Goal: Task Accomplishment & Management: Use online tool/utility

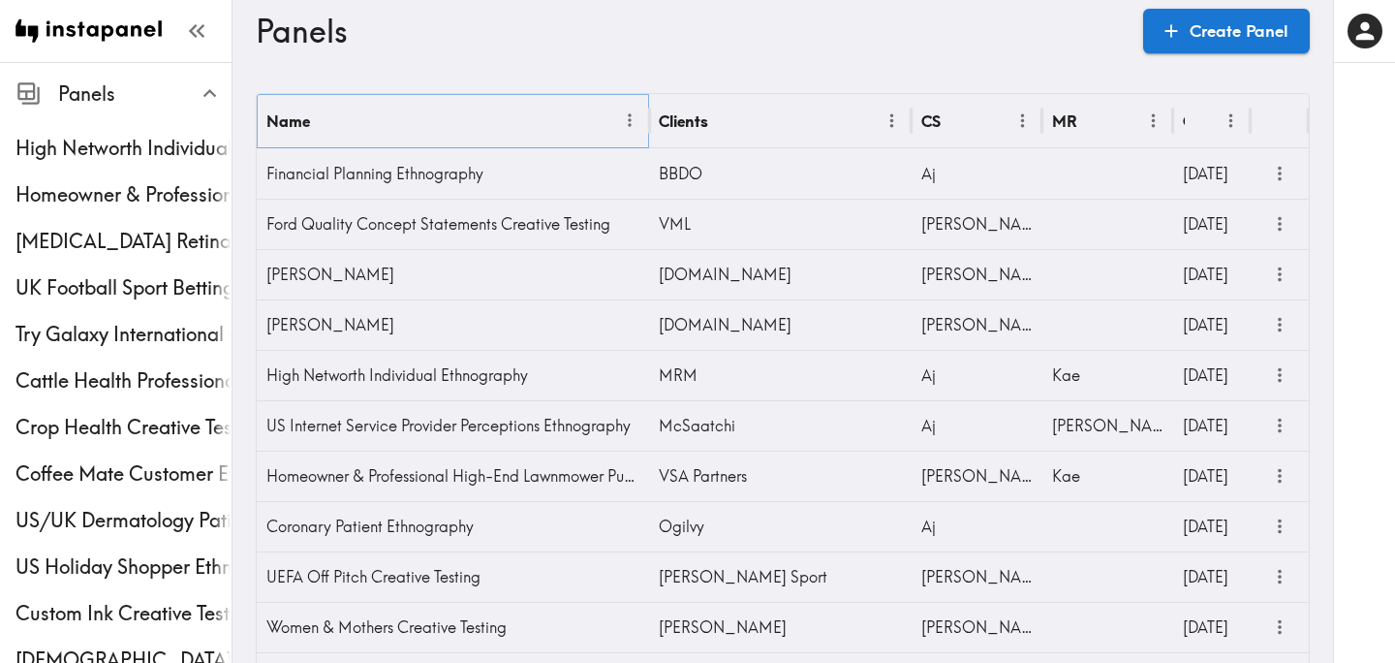
click at [633, 117] on icon "Menu" at bounding box center [630, 120] width 20 height 20
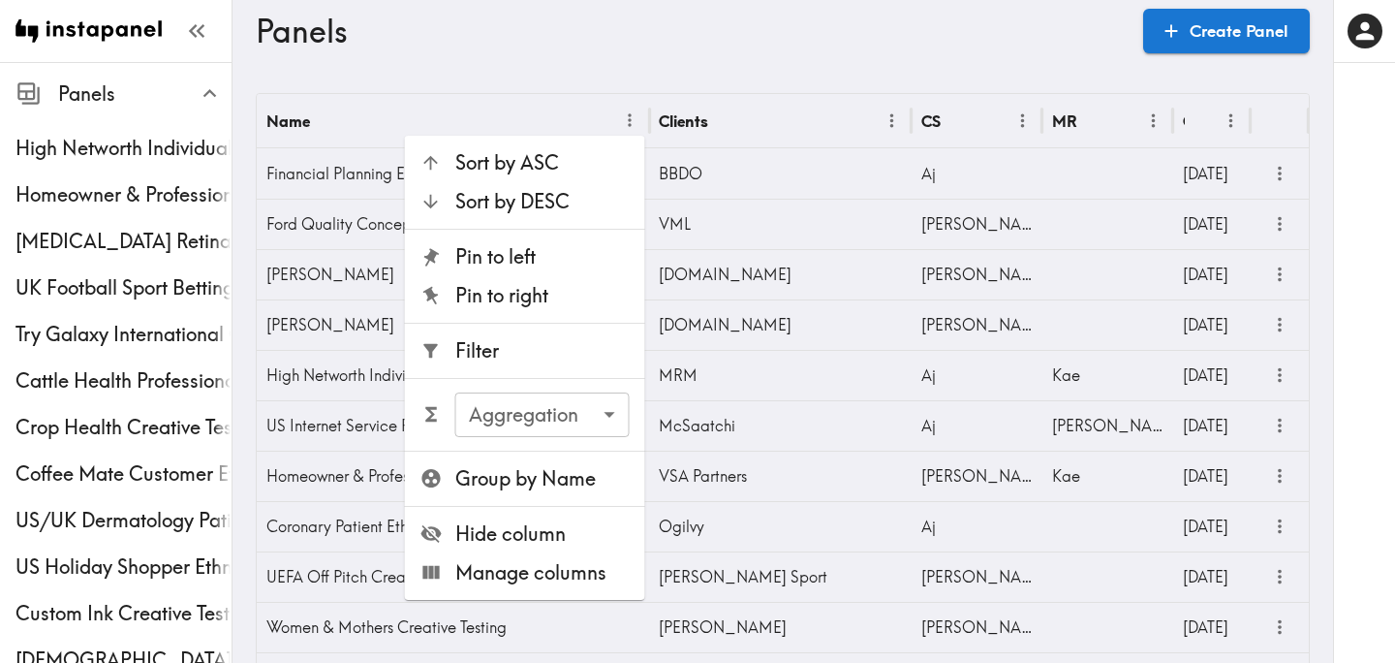
click at [515, 356] on span "Filter" at bounding box center [542, 350] width 174 height 27
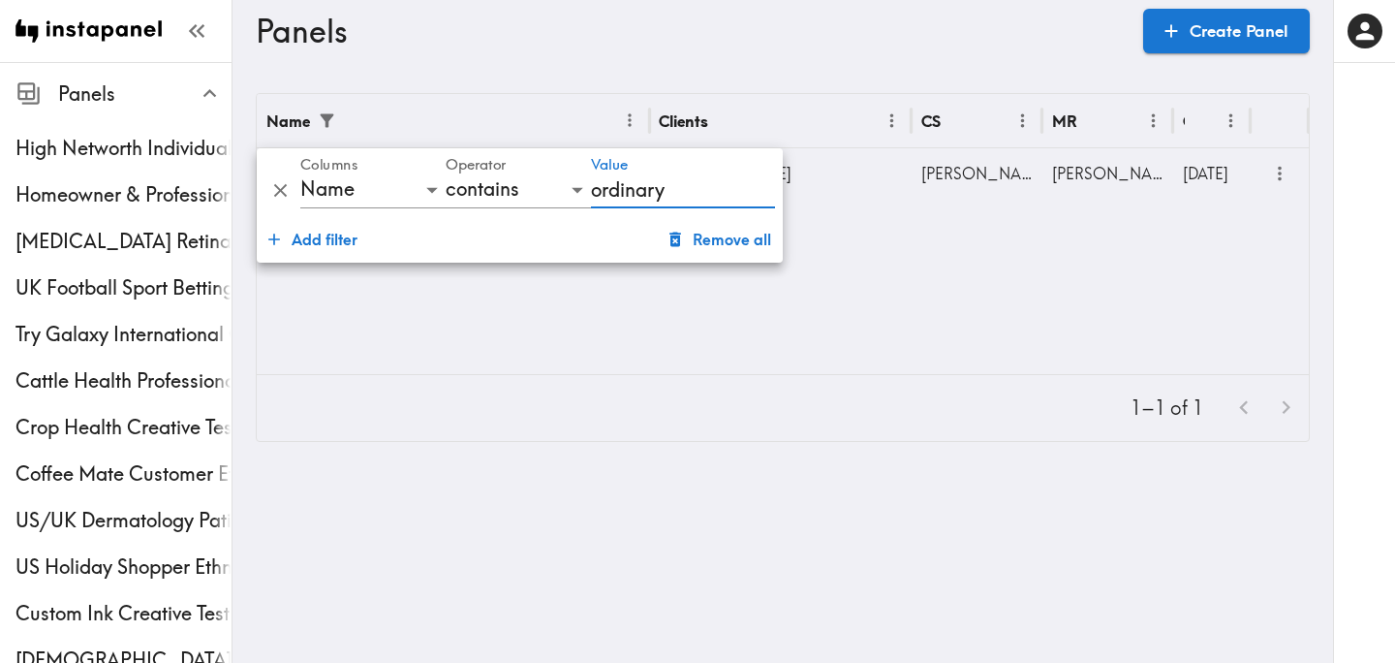
type input "ordinary"
click at [923, 317] on div "Name Clients CS MR Created The Ordinary Gen Z International Creative Testing [D…" at bounding box center [783, 234] width 1052 height 280
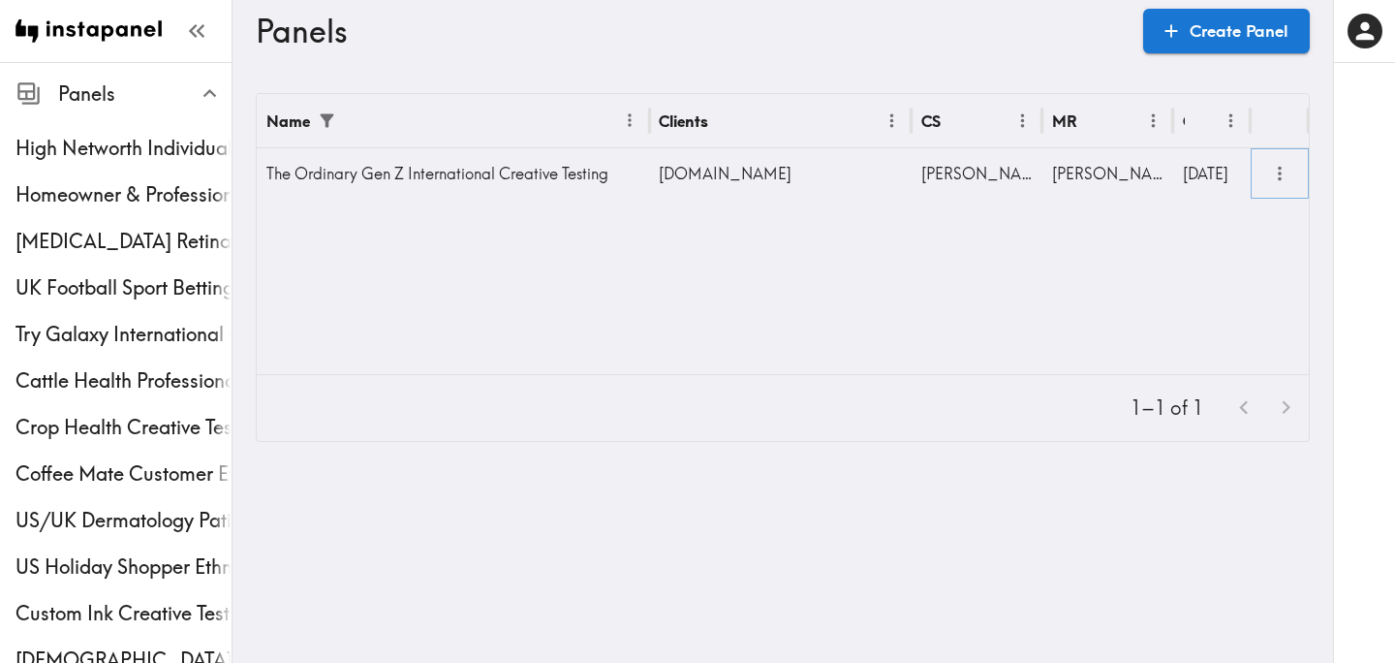
click at [1282, 171] on icon "more" at bounding box center [1280, 174] width 22 height 22
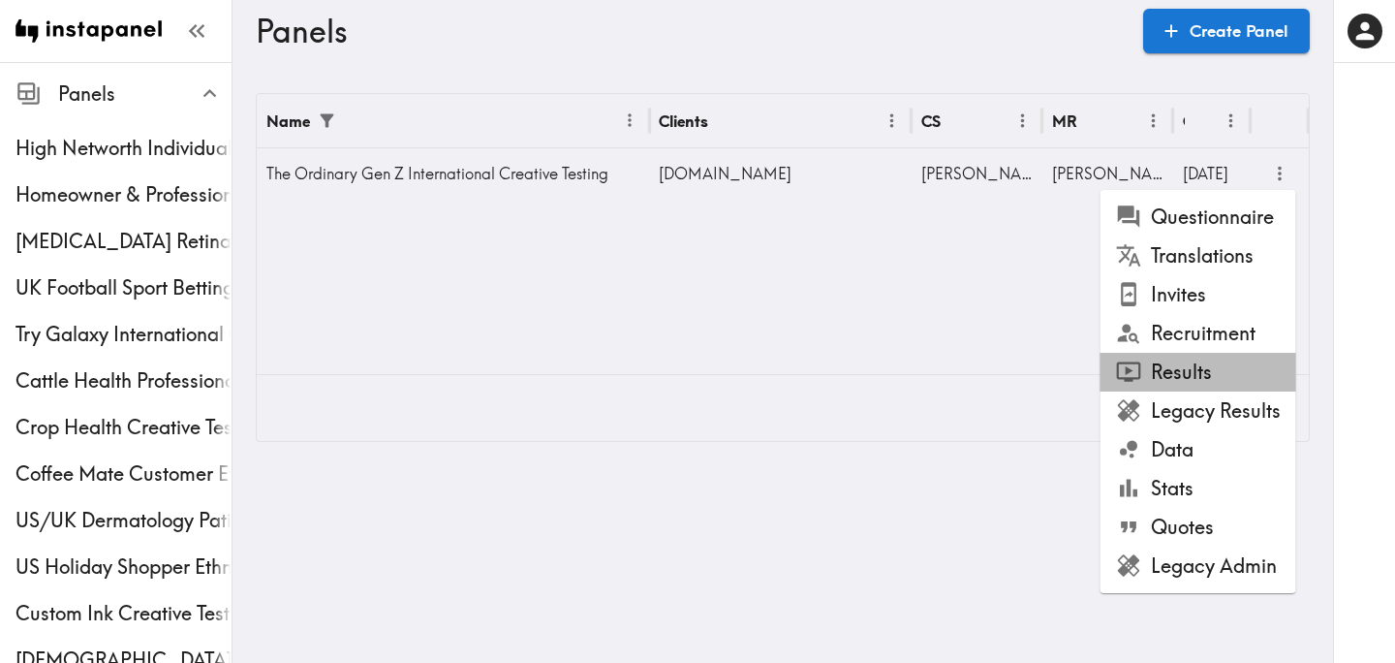
click at [1242, 361] on li "Results" at bounding box center [1199, 372] width 196 height 39
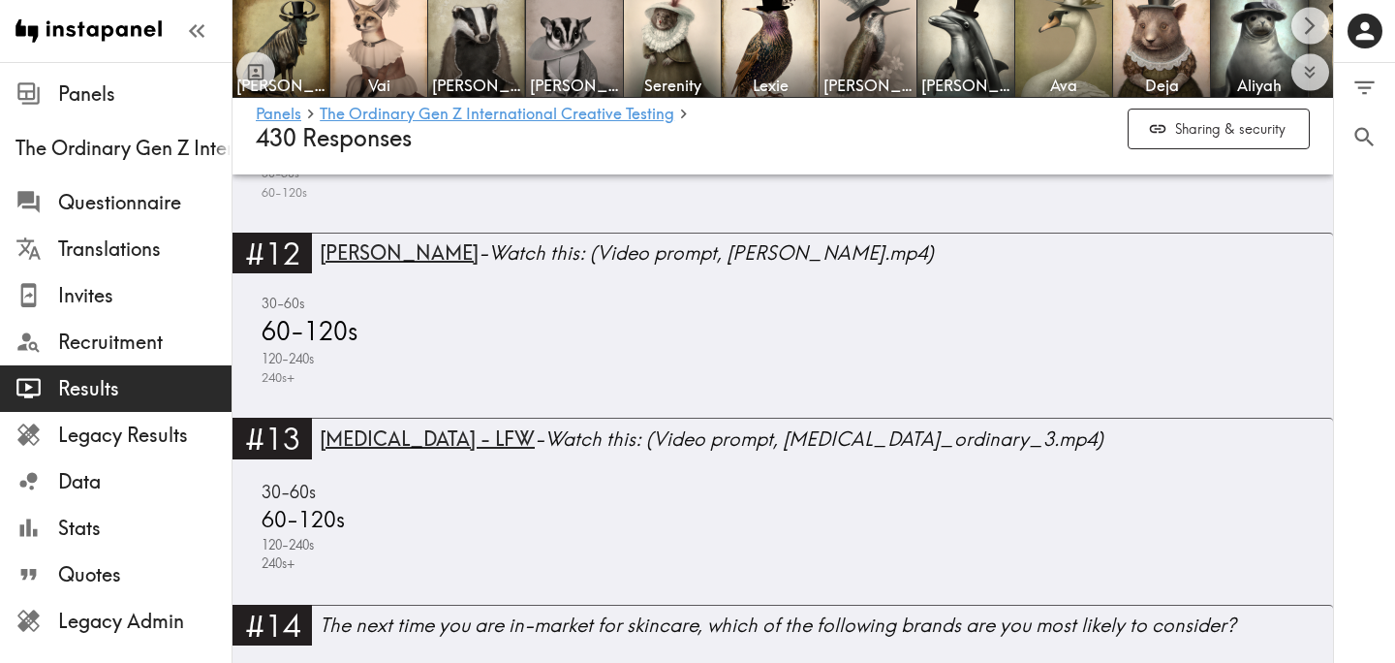
scroll to position [3412, 0]
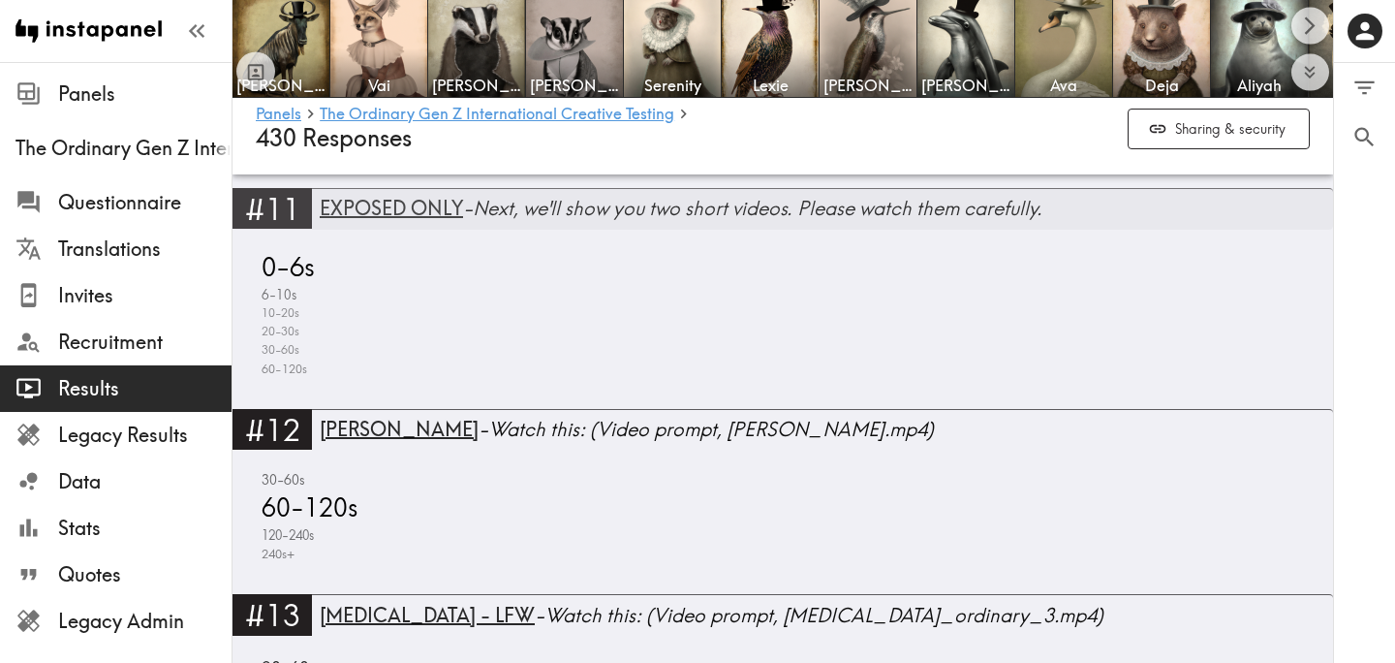
click at [668, 222] on div "EXPOSED ONLY - Next, we'll show you two short videos. Please watch them careful…" at bounding box center [826, 208] width 1013 height 35
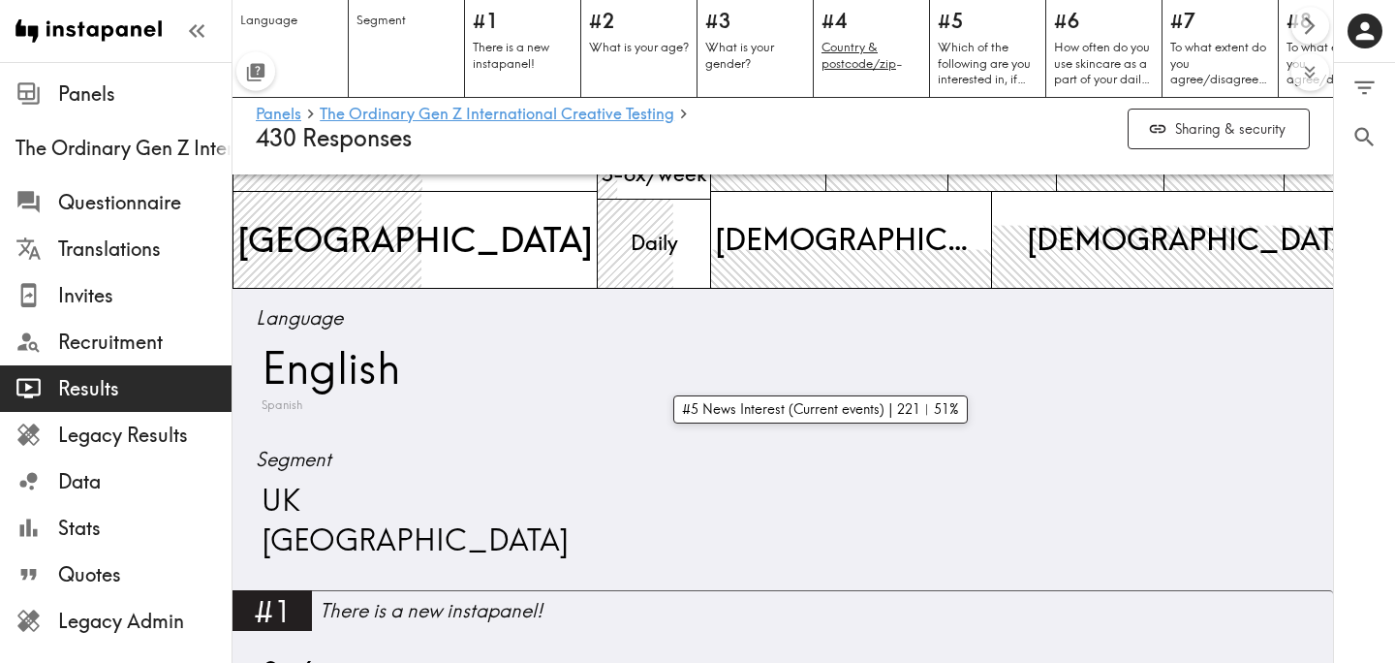
scroll to position [203, 0]
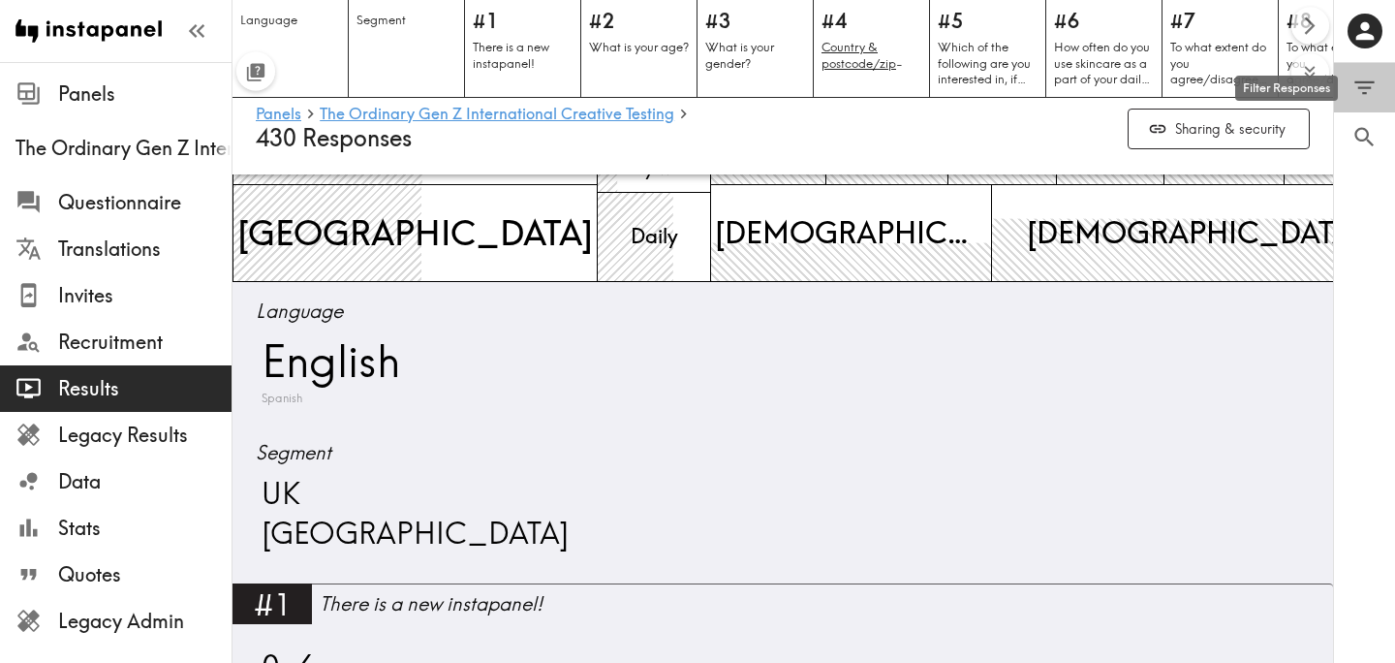
click at [1364, 88] on icon "Filter Responses" at bounding box center [1365, 88] width 26 height 26
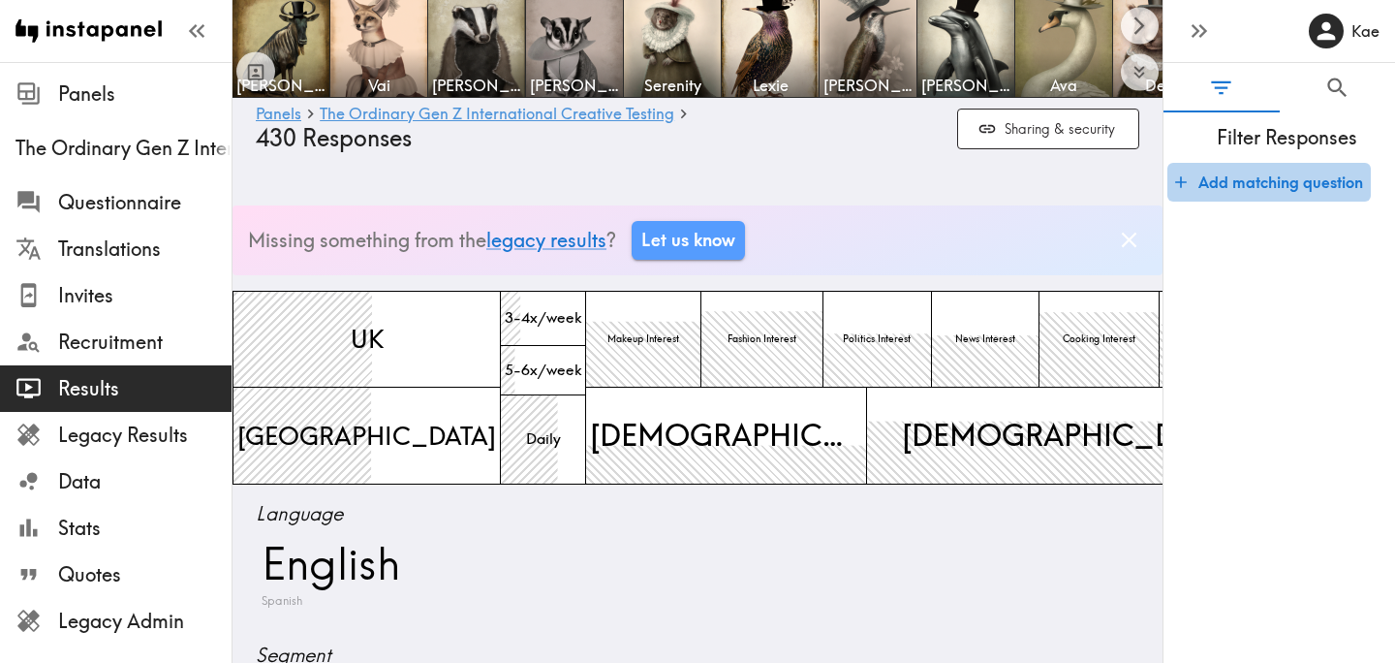
click at [1258, 187] on button "Add matching question" at bounding box center [1269, 182] width 203 height 39
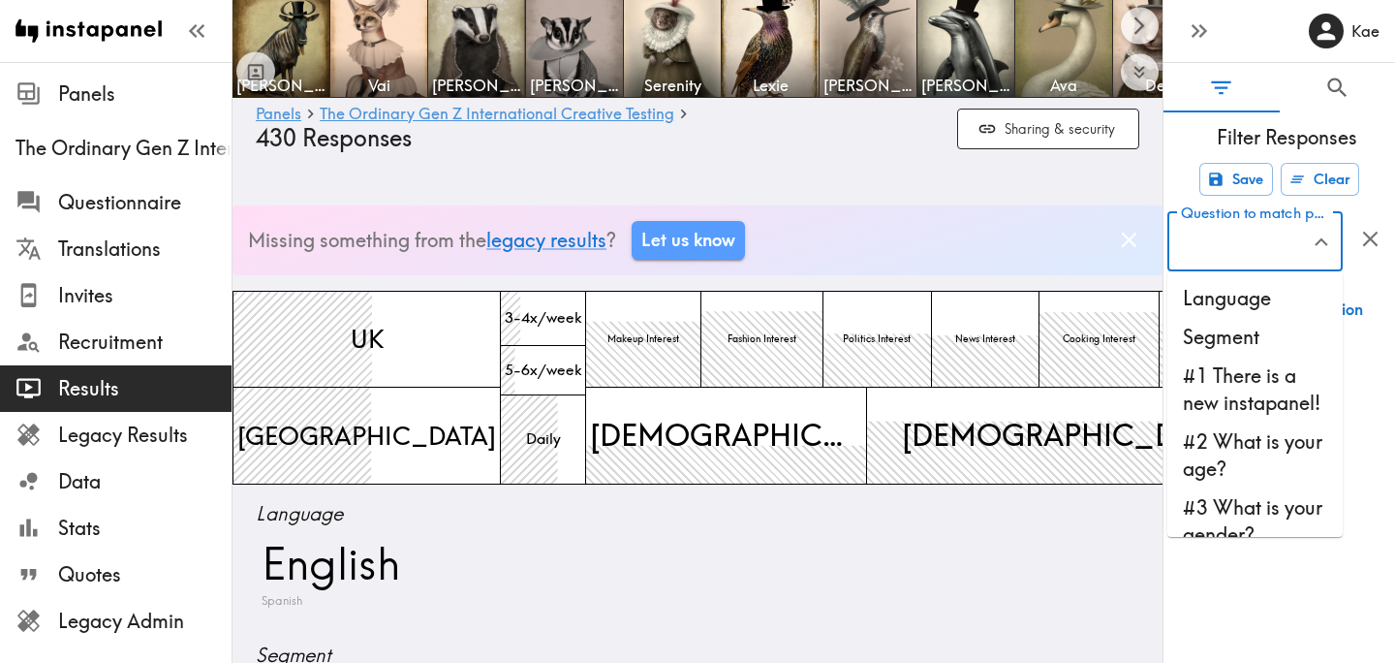
click at [1262, 236] on input "Question to match panelists on" at bounding box center [1240, 241] width 129 height 43
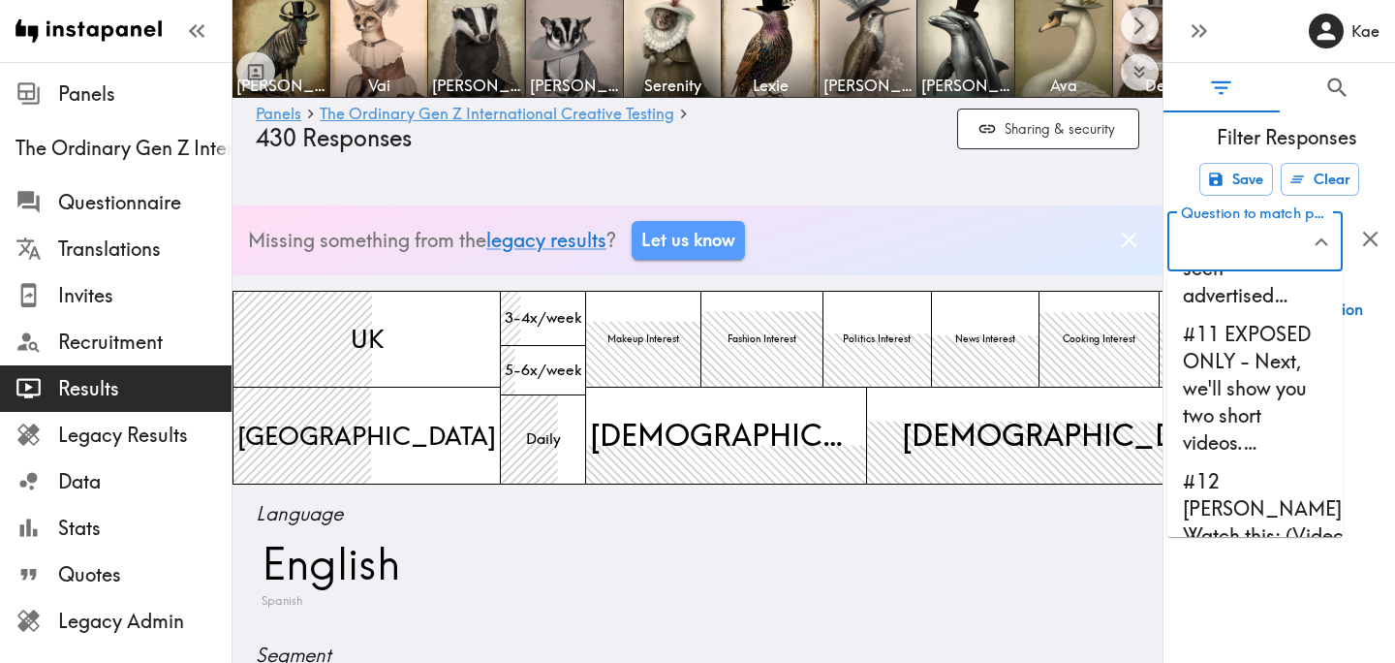
scroll to position [1166, 0]
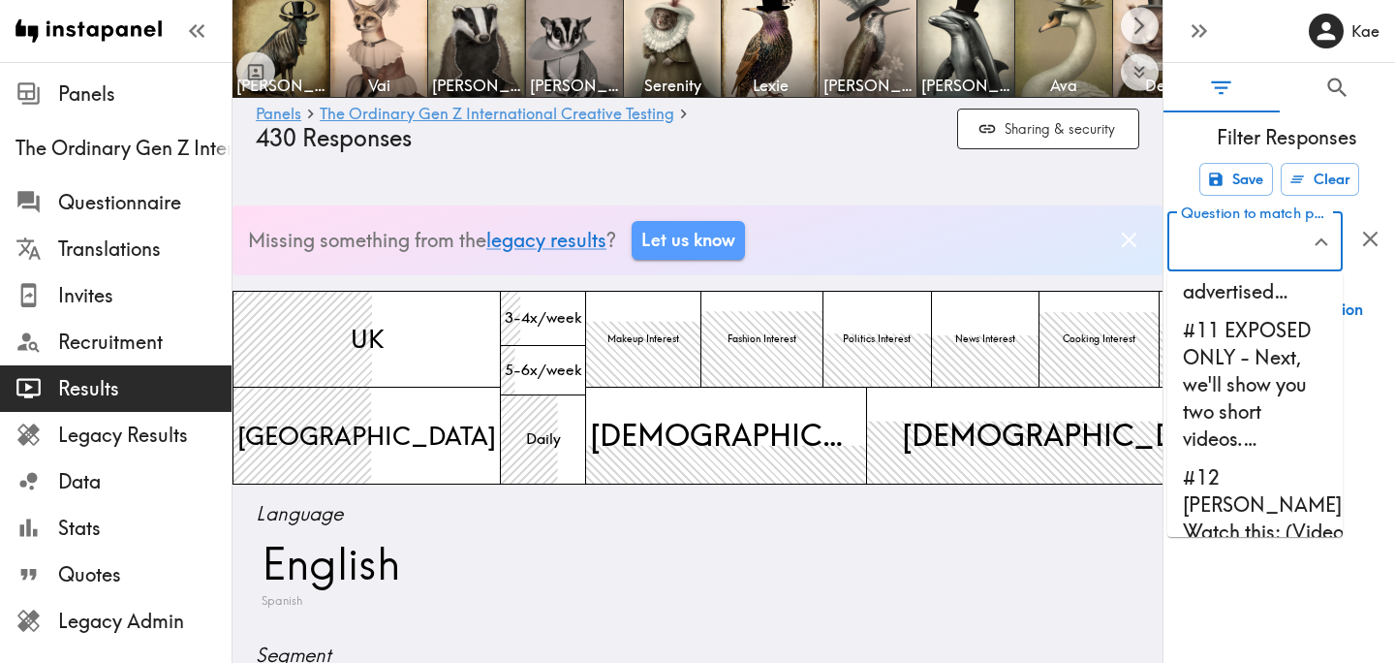
click at [1250, 422] on li "#11 EXPOSED ONLY - Next, we'll show you two short videos.…" at bounding box center [1255, 384] width 175 height 147
type input "#11 EXPOSED ONLY - Next, we'll show you two short videos.…"
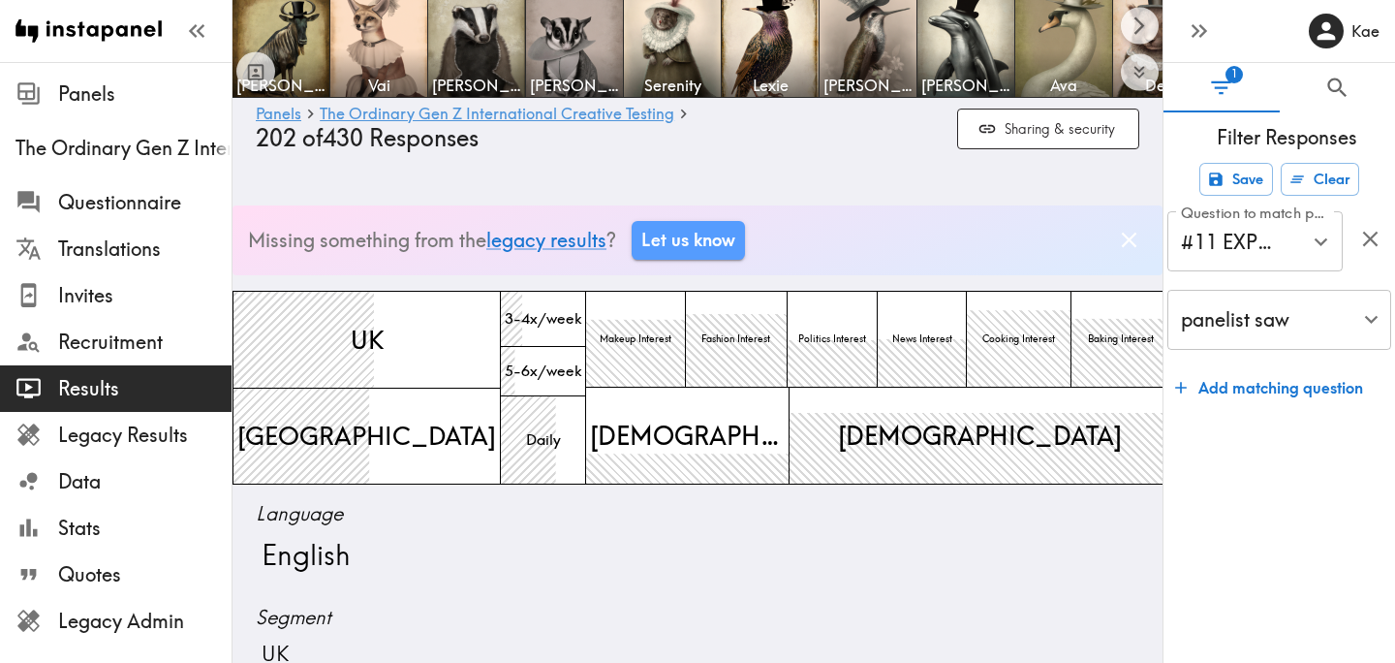
click at [834, 527] on div "Language English" at bounding box center [698, 552] width 930 height 104
click at [1359, 236] on icon "button" at bounding box center [1370, 239] width 26 height 26
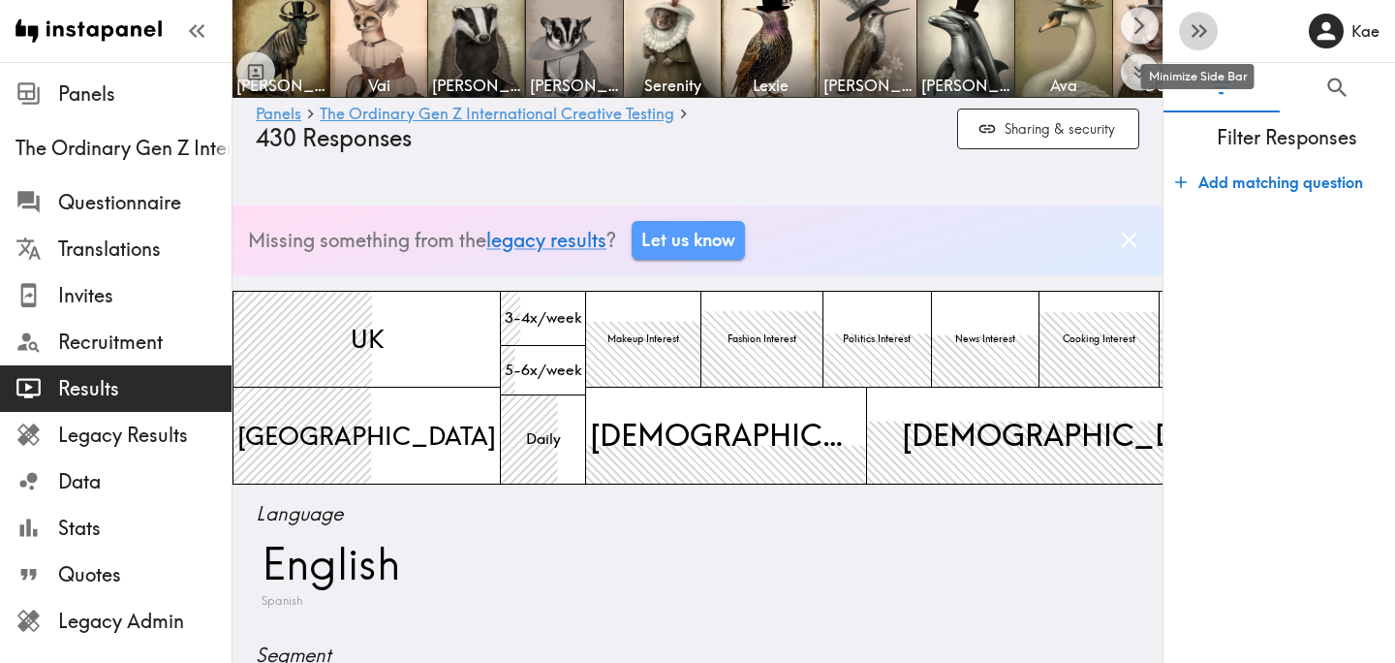
click at [1193, 31] on icon "button" at bounding box center [1199, 30] width 26 height 26
